Goal: Navigation & Orientation: Find specific page/section

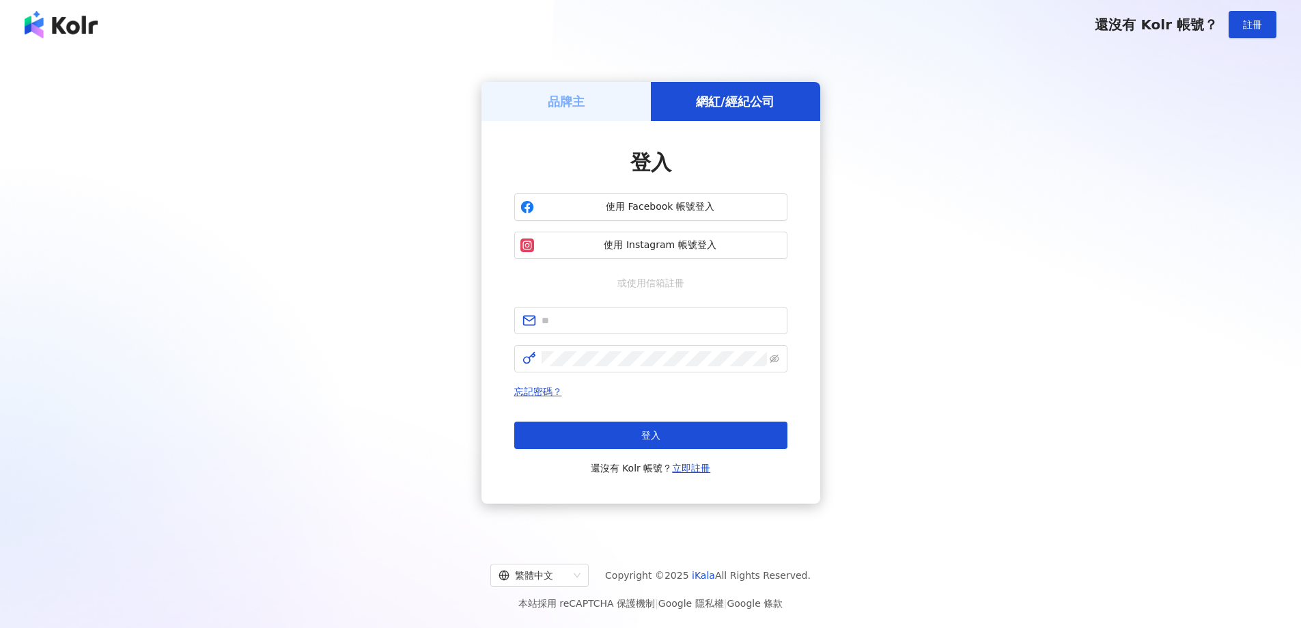
click at [680, 239] on span "使用 Instagram 帳號登入" at bounding box center [661, 245] width 242 height 14
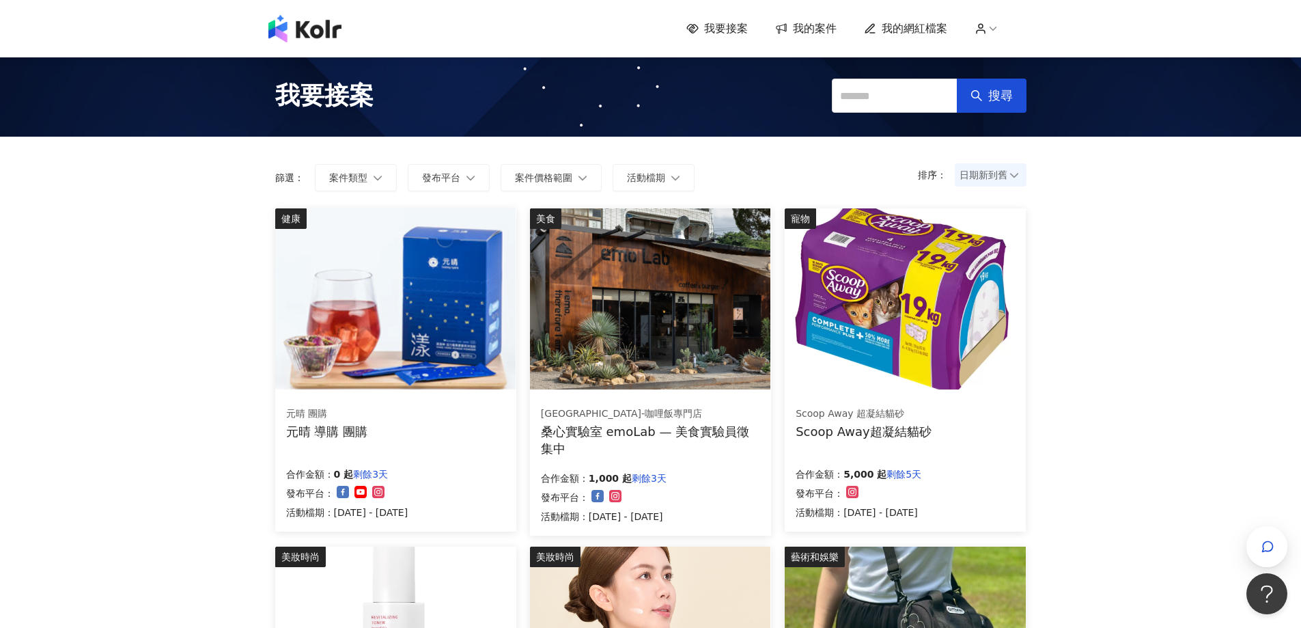
click at [990, 189] on div "排序： 日期新到舊" at bounding box center [972, 177] width 109 height 27
click at [990, 176] on span "日期新到舊" at bounding box center [991, 175] width 62 height 20
click at [1000, 250] on div "日期新到舊" at bounding box center [991, 249] width 50 height 15
